Goal: Task Accomplishment & Management: Manage account settings

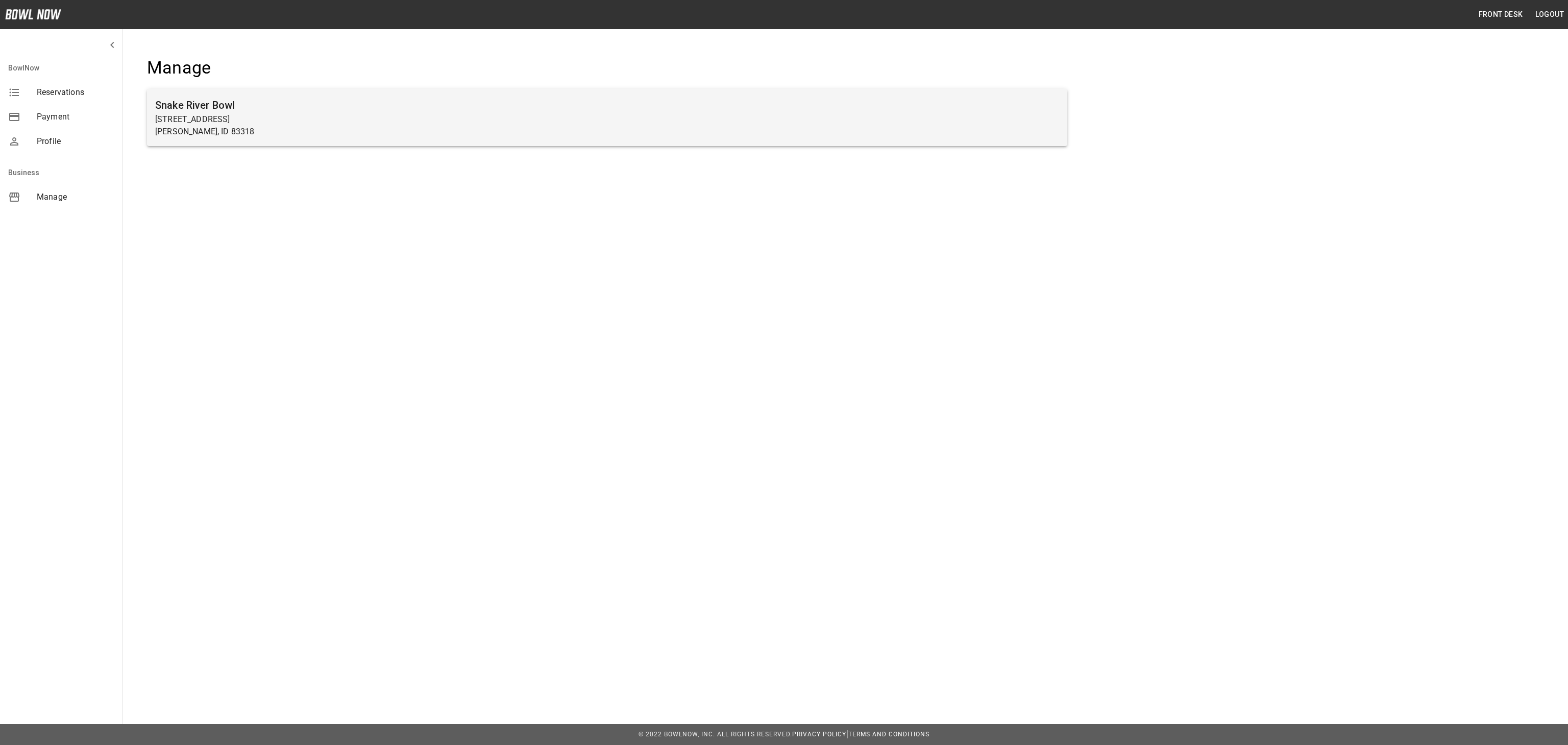
click at [771, 115] on p "725 Minidoka Ave" at bounding box center [607, 119] width 904 height 12
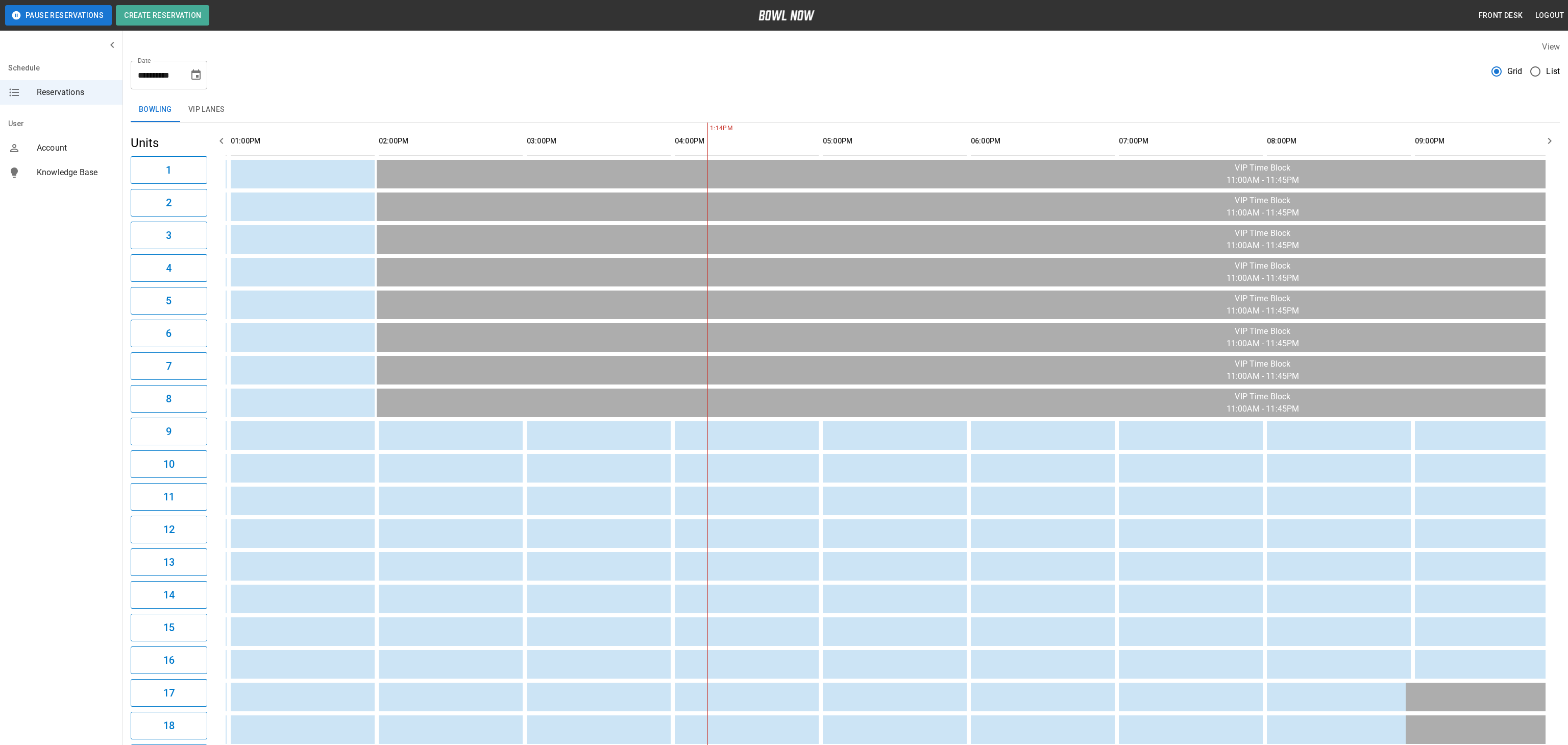
scroll to position [0, 443]
